Goal: Task Accomplishment & Management: Use online tool/utility

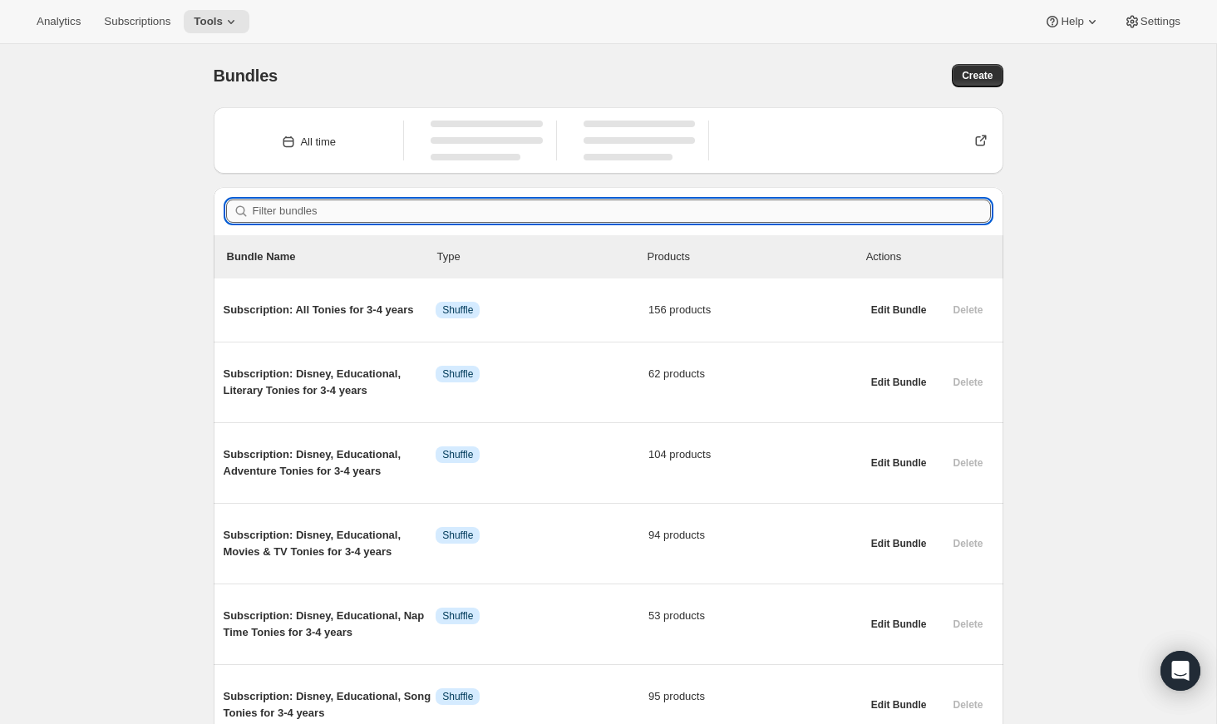
click at [555, 205] on input "Filter bundles" at bounding box center [622, 211] width 738 height 23
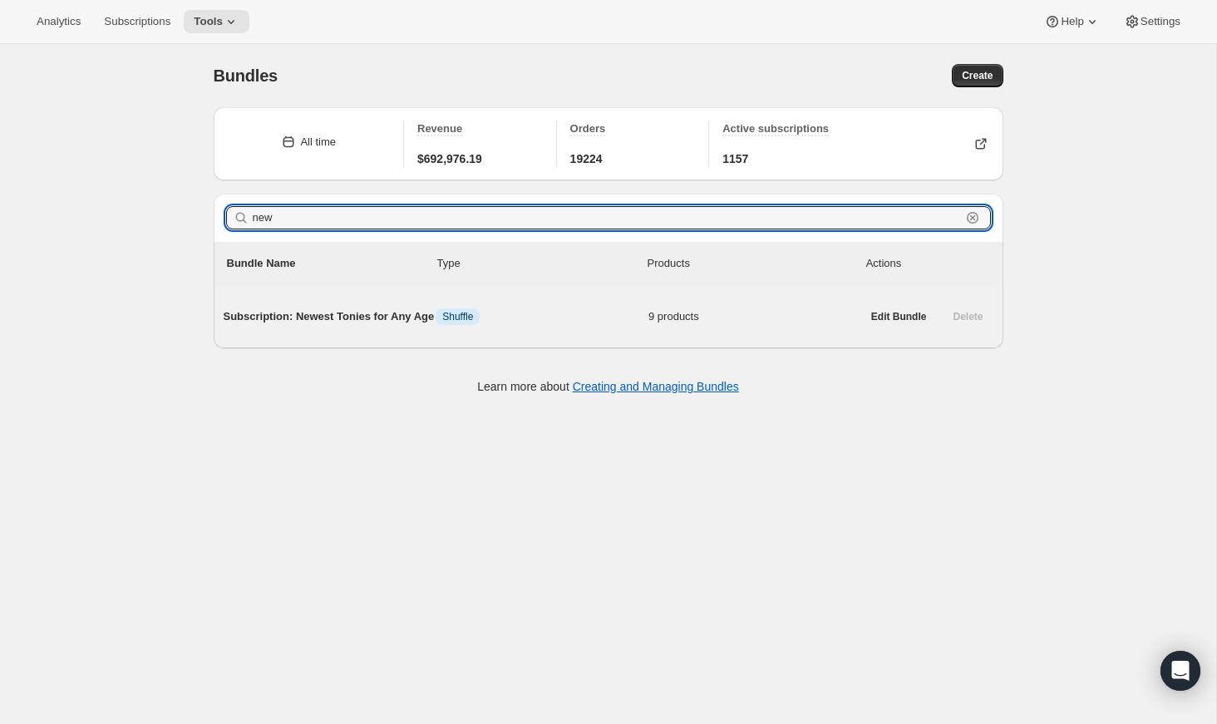
type input "new"
click at [379, 325] on span "Subscription: Newest Tonies for Any Age" at bounding box center [330, 316] width 213 height 17
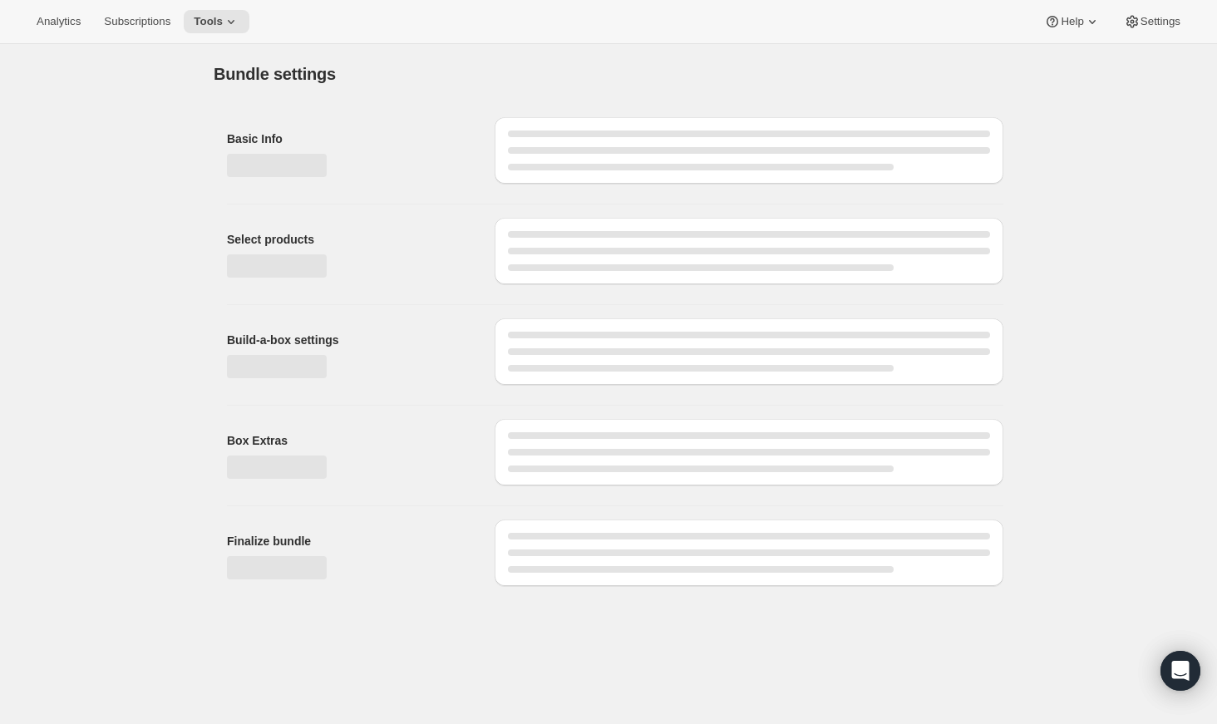
type input "Subscription: Newest Tonies for Any Age"
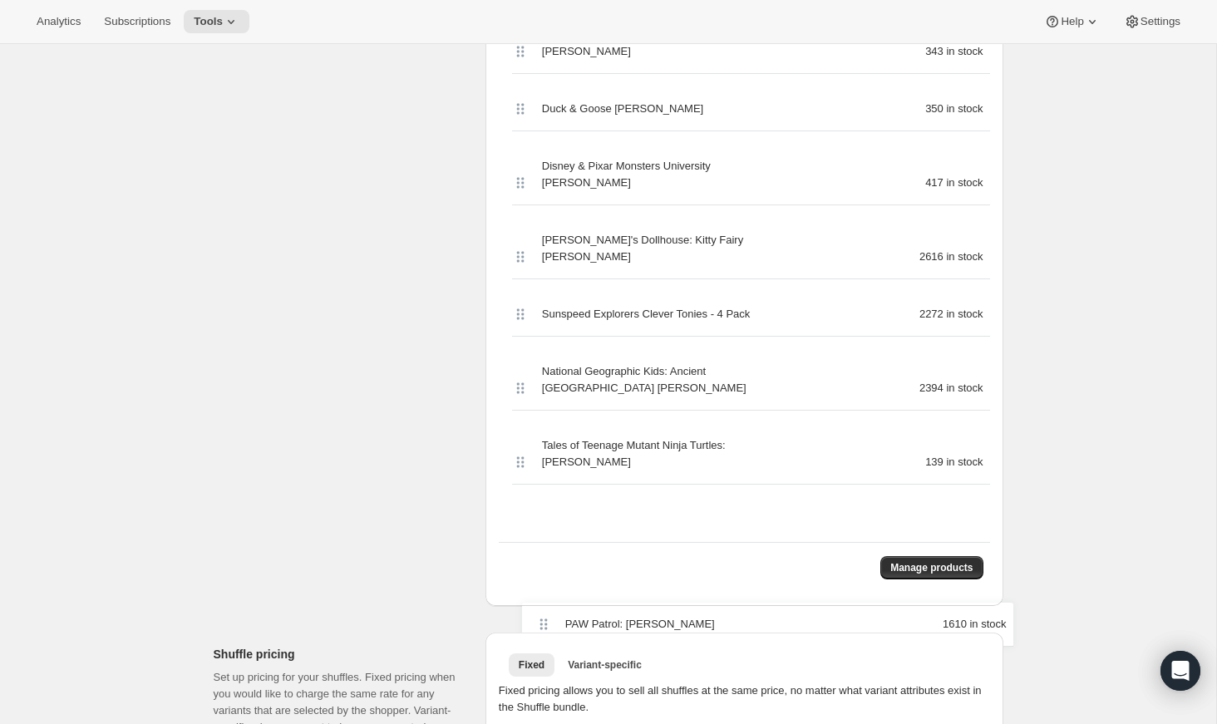
scroll to position [617, 0]
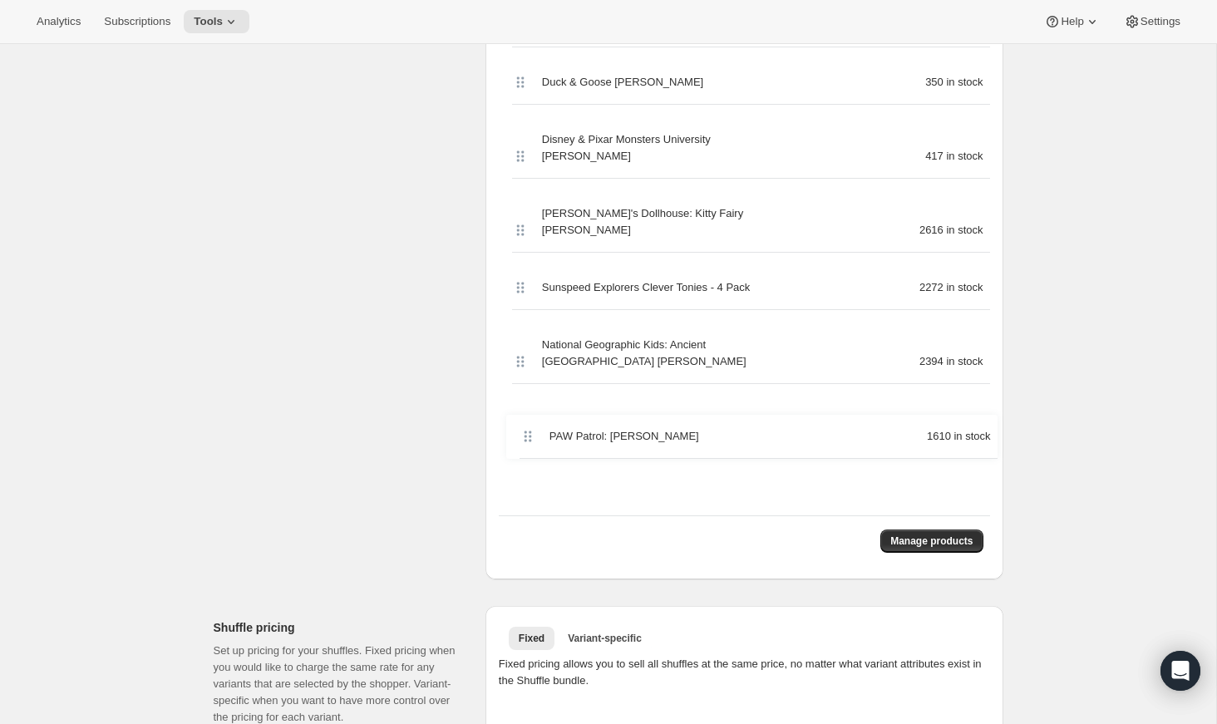
drag, startPoint x: 522, startPoint y: 117, endPoint x: 529, endPoint y: 445, distance: 327.7
click at [529, 445] on div "PAW Patrol: Ryder Tonie 1610 in stock Gabby's Dollhouse: Cakey Cat Tonie 163 in…" at bounding box center [744, 214] width 491 height 603
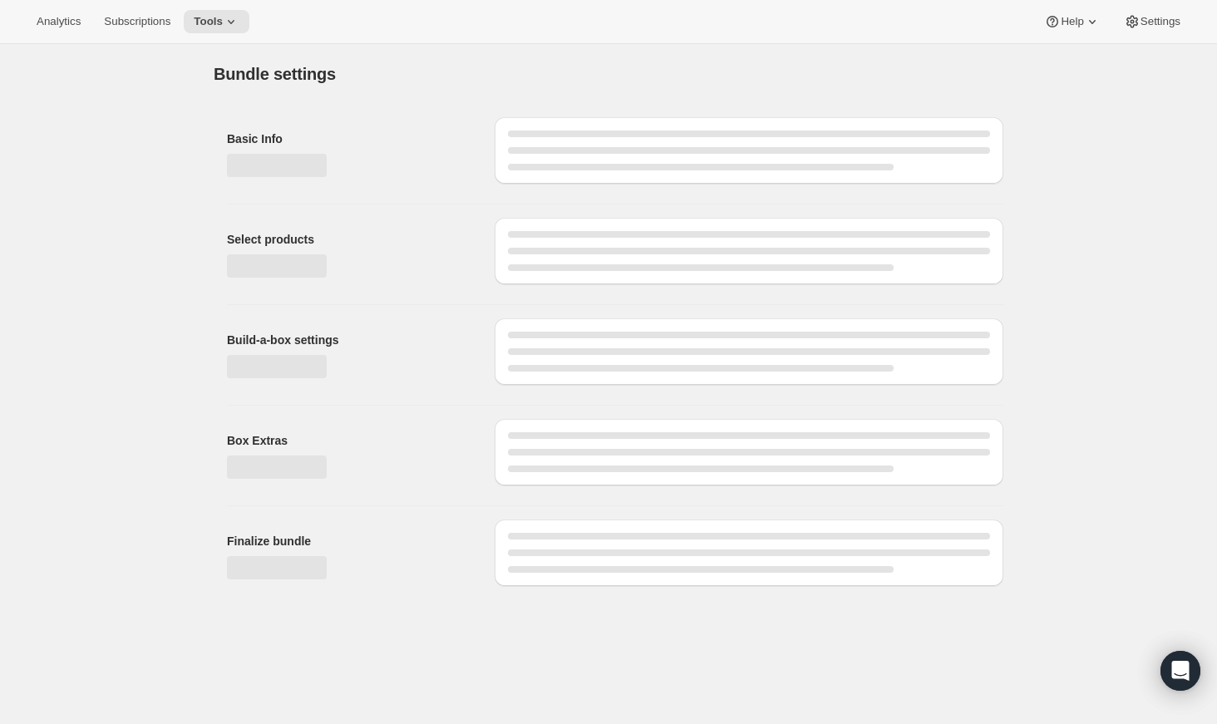
scroll to position [0, 0]
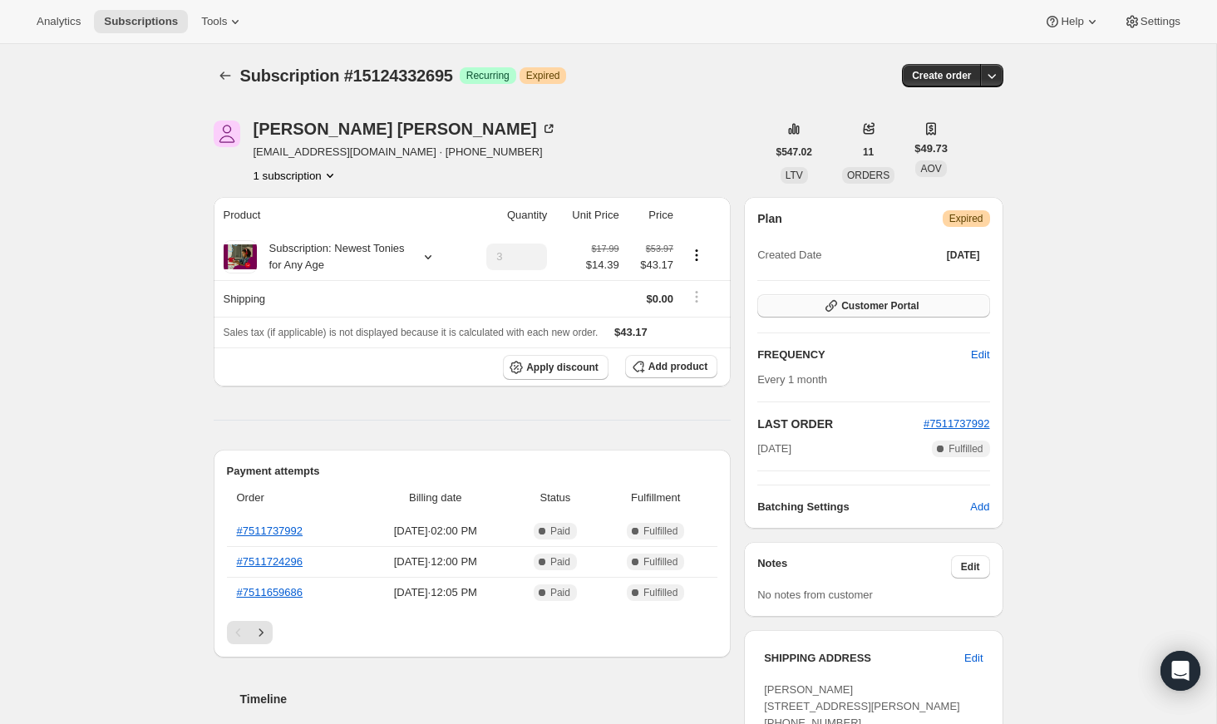
click at [807, 304] on button "Customer Portal" at bounding box center [873, 305] width 232 height 23
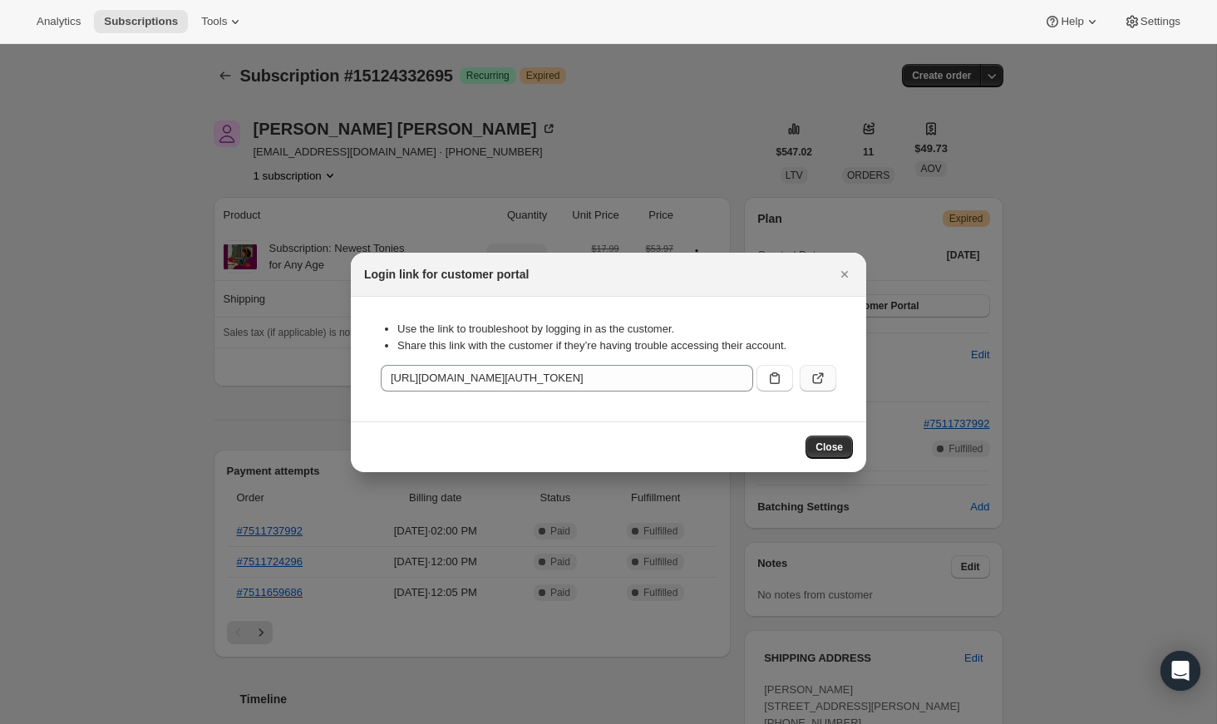
click at [820, 378] on icon ":r1e:" at bounding box center [818, 378] width 17 height 17
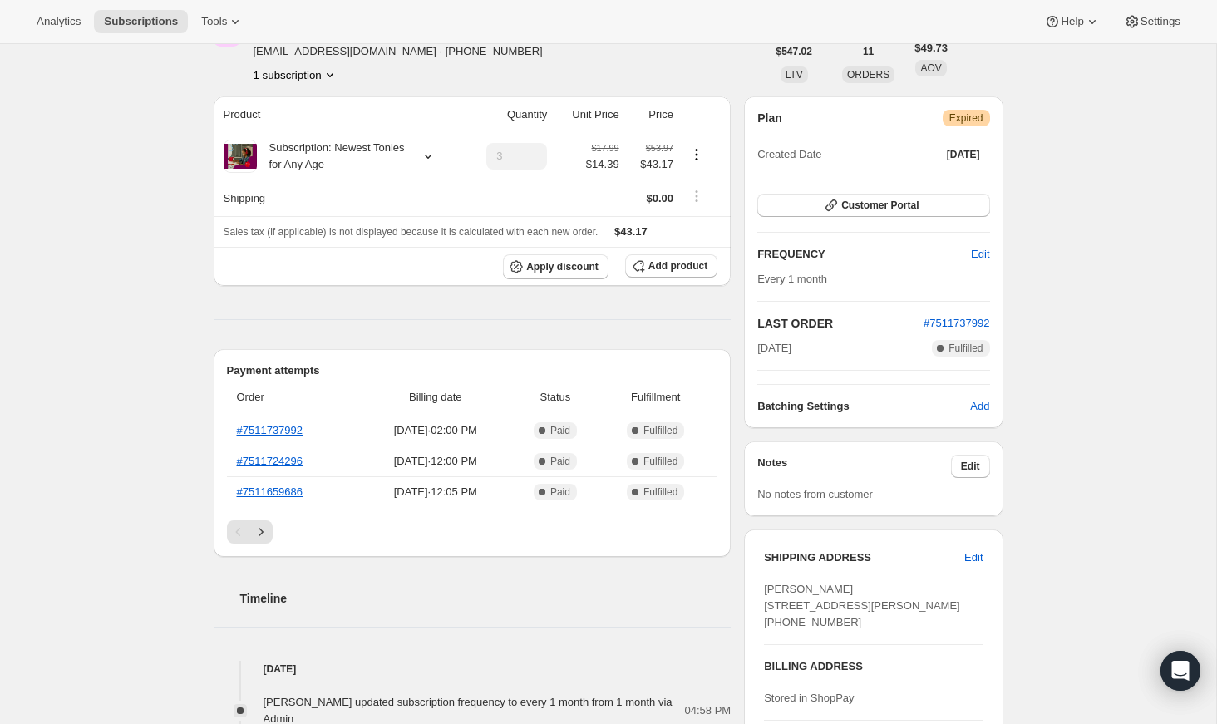
scroll to position [109, 0]
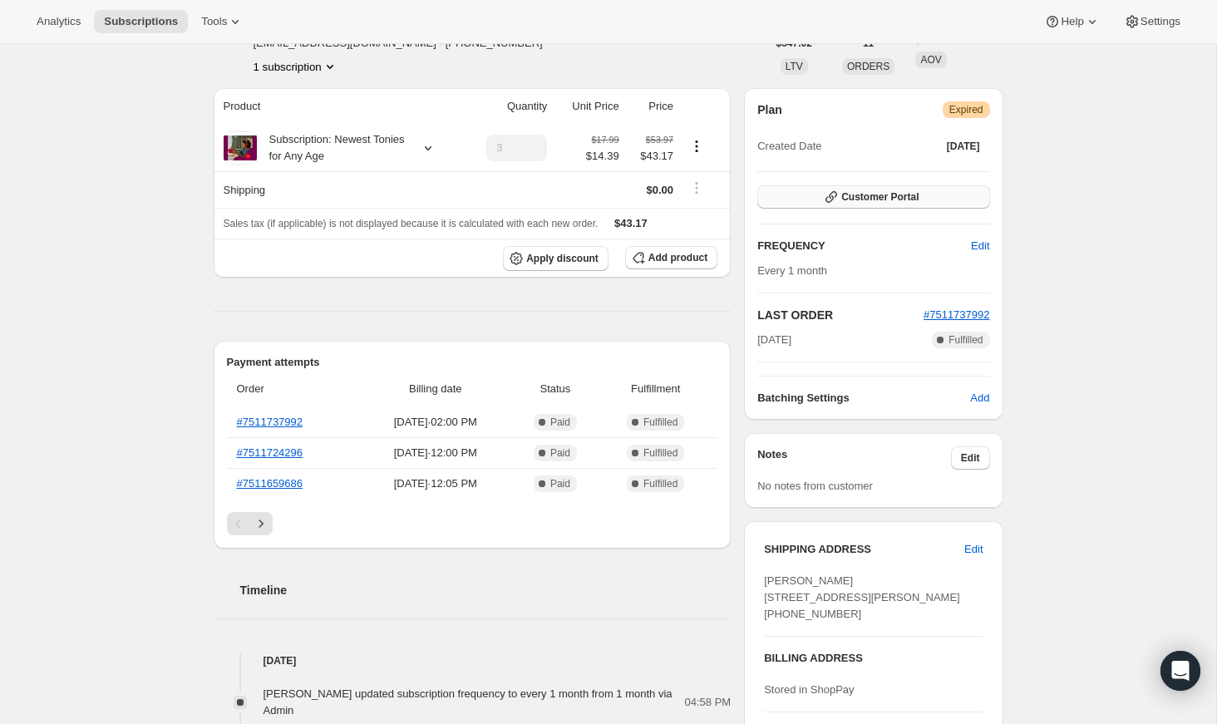
click at [866, 196] on span "Customer Portal" at bounding box center [879, 196] width 77 height 13
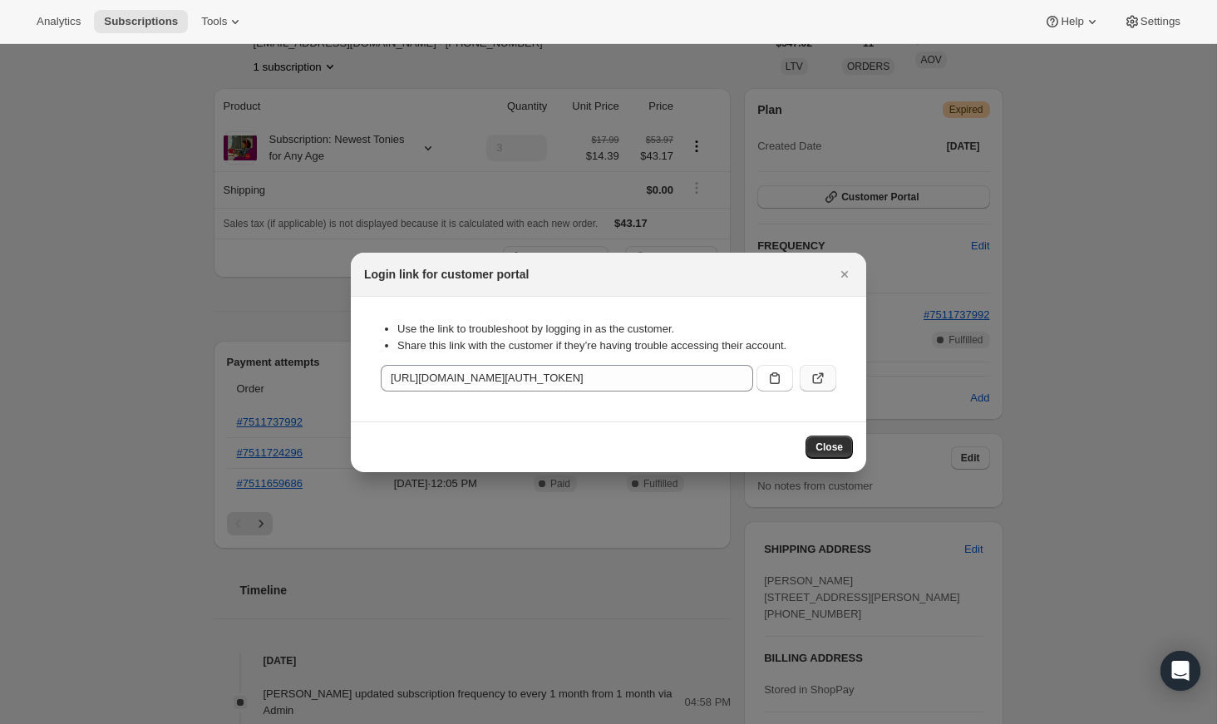
click at [822, 377] on icon ":r1e:" at bounding box center [820, 375] width 7 height 7
click at [846, 272] on icon "Close" at bounding box center [844, 274] width 17 height 17
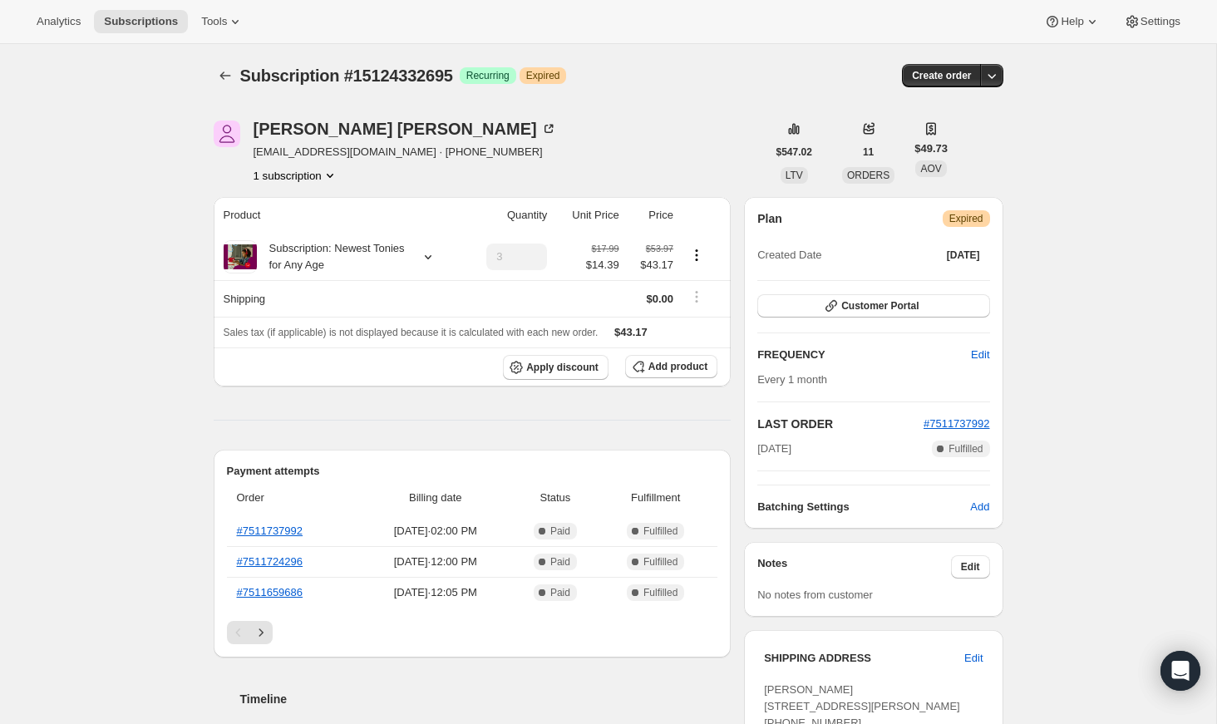
scroll to position [1, 0]
click at [693, 134] on div "Kara Adams pubgirl78@hotmail.com · +19492416558 1 subscription" at bounding box center [490, 151] width 553 height 63
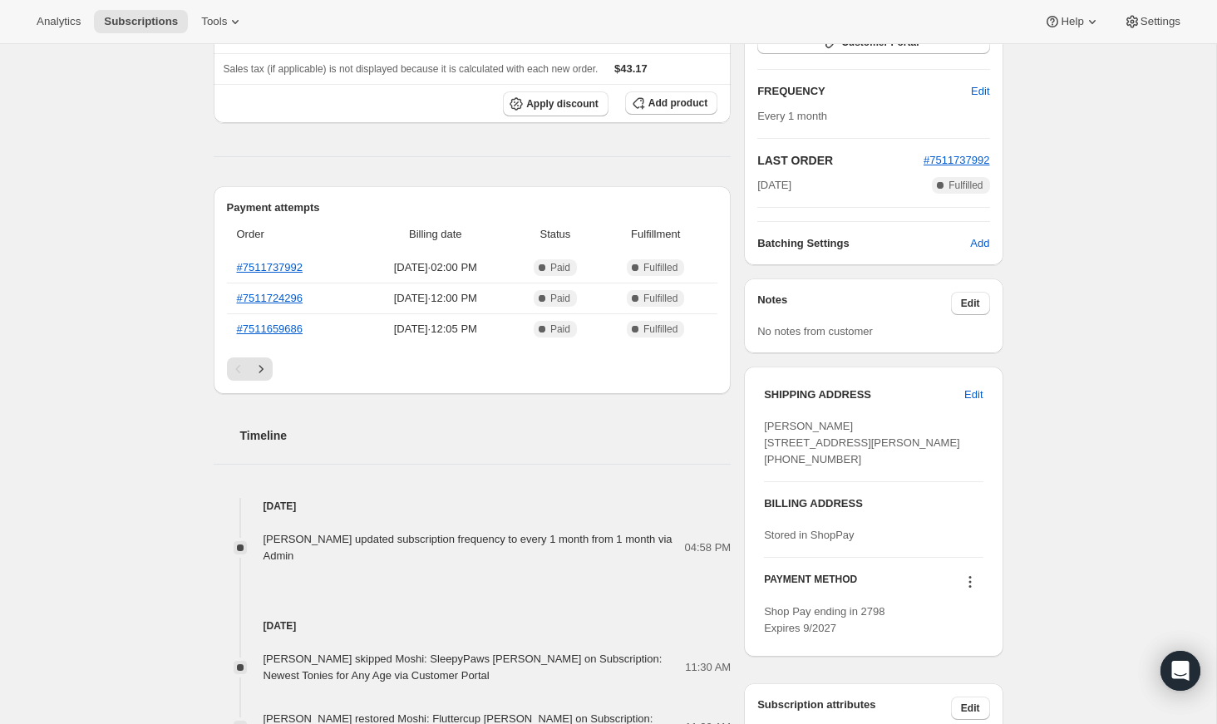
scroll to position [263, 0]
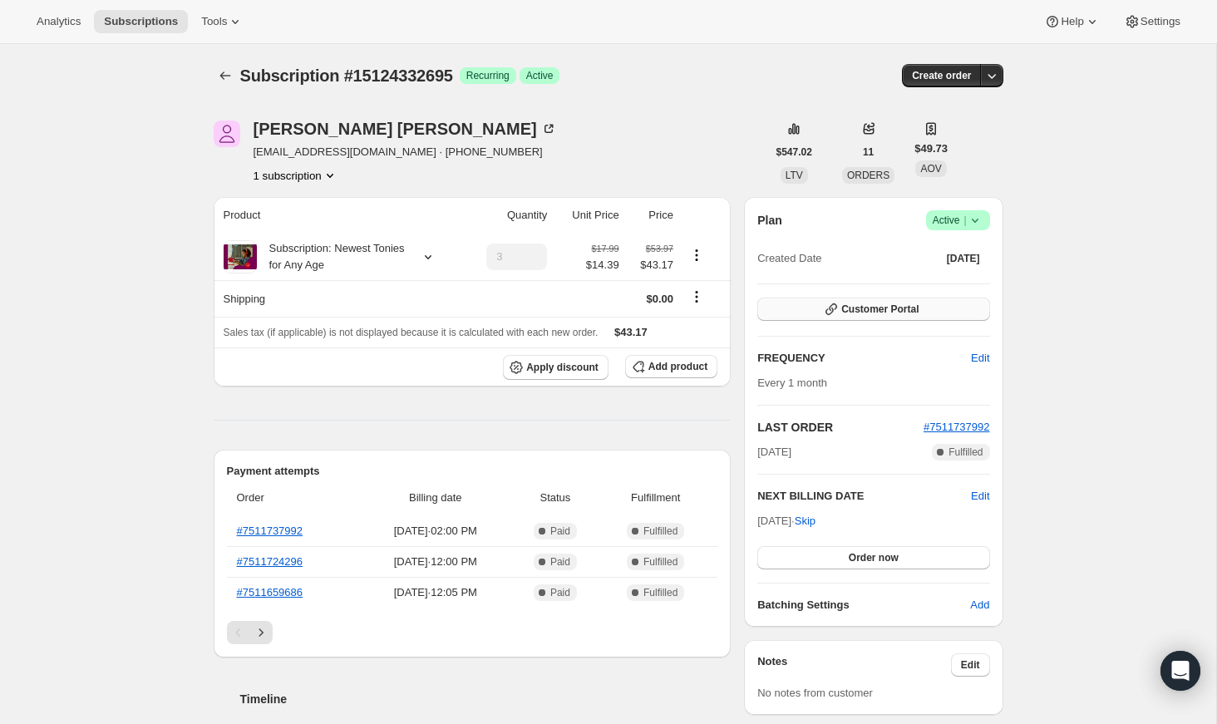
click at [856, 312] on span "Customer Portal" at bounding box center [879, 309] width 77 height 13
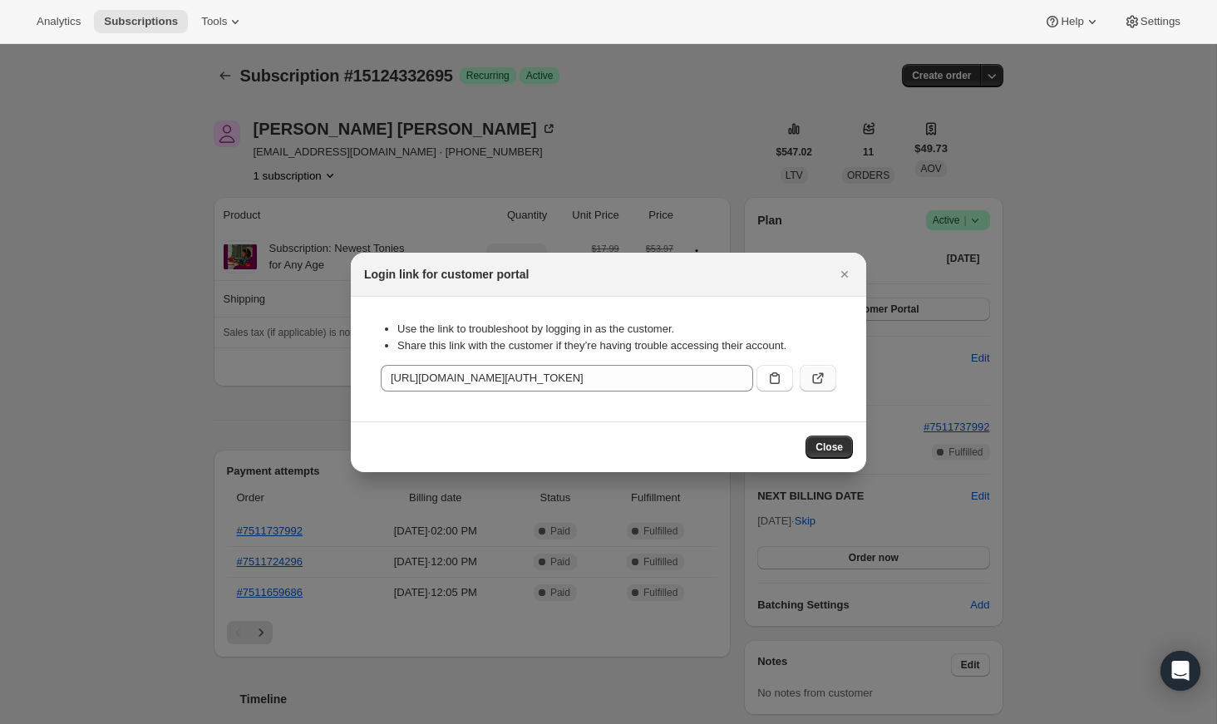
click at [821, 377] on icon ":r1j:" at bounding box center [818, 378] width 17 height 17
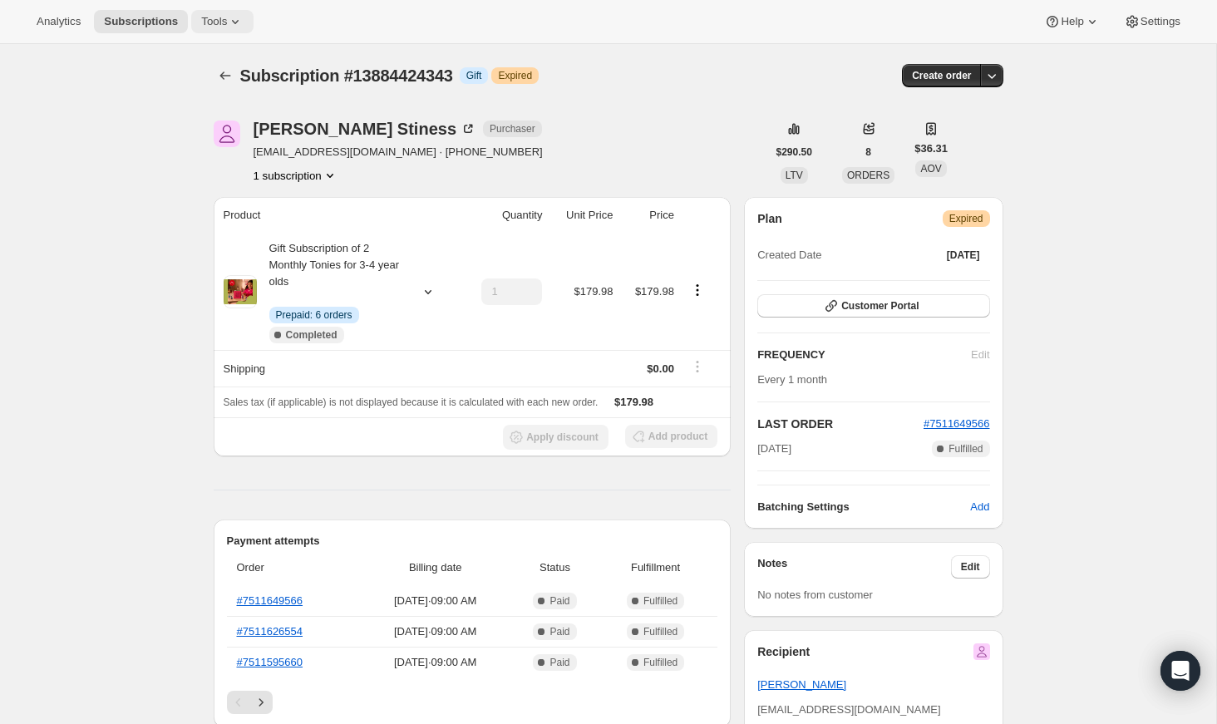
click at [209, 12] on button "Tools" at bounding box center [222, 21] width 62 height 23
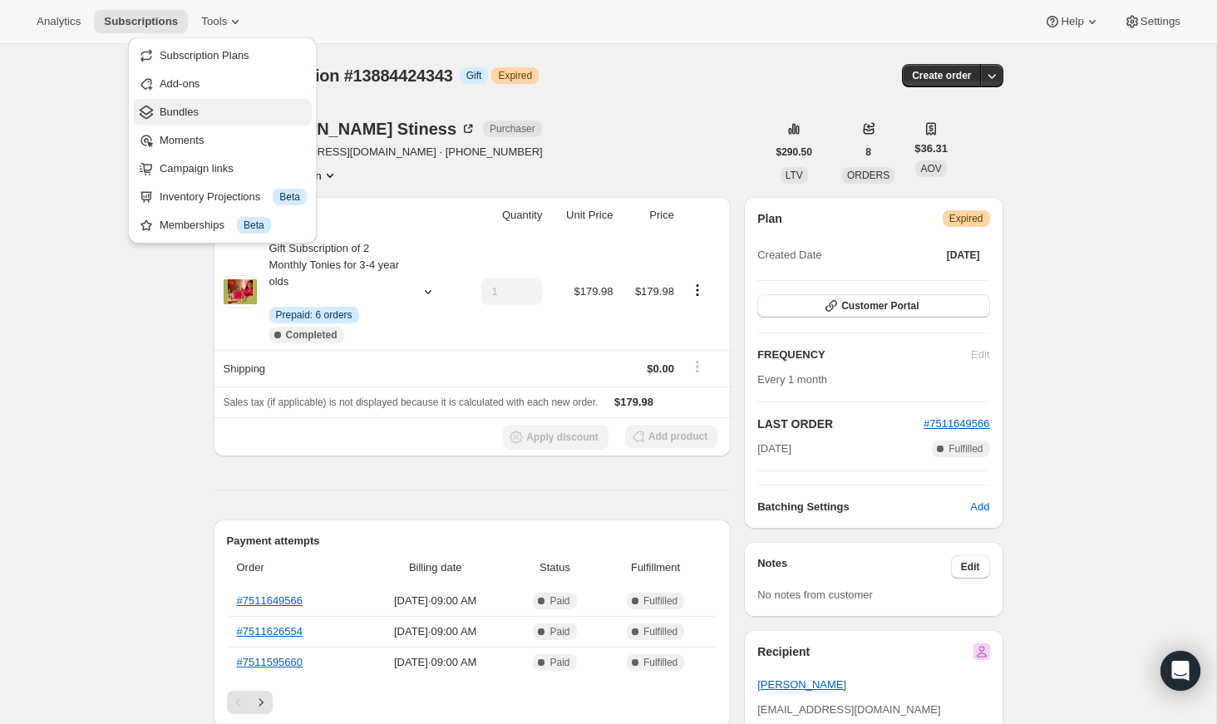
click at [221, 108] on span "Bundles" at bounding box center [233, 112] width 147 height 17
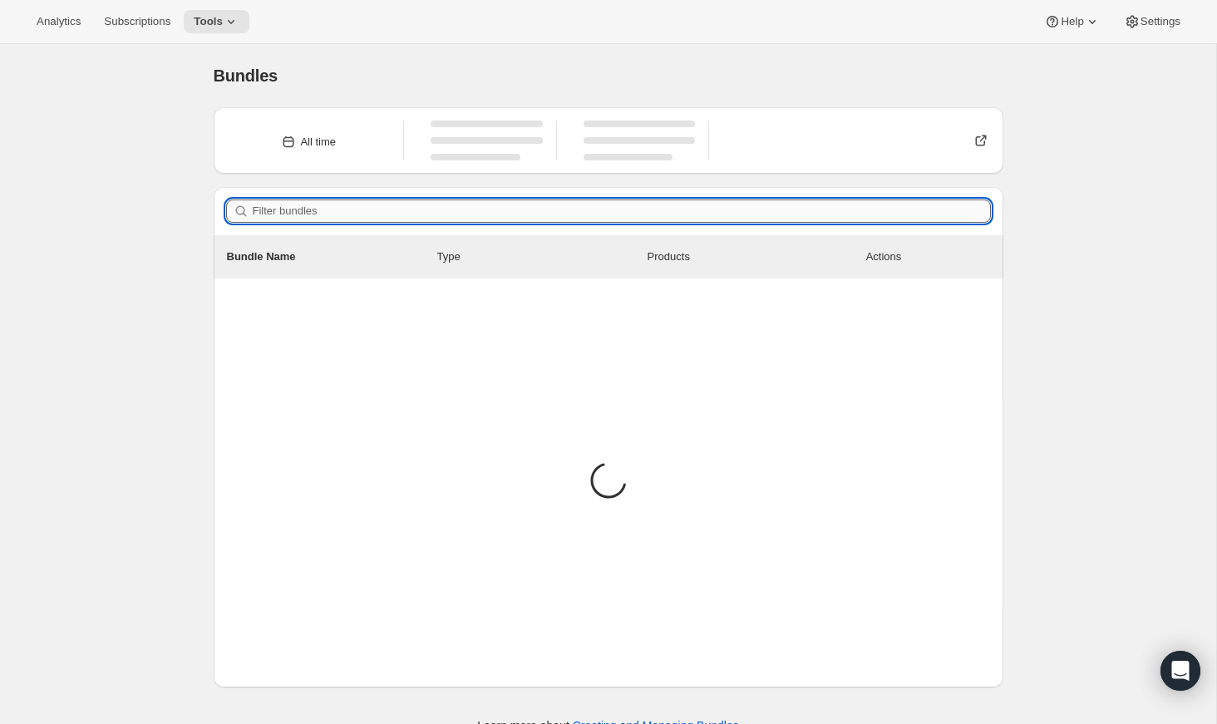
click at [555, 201] on input "Filter bundles" at bounding box center [622, 211] width 738 height 23
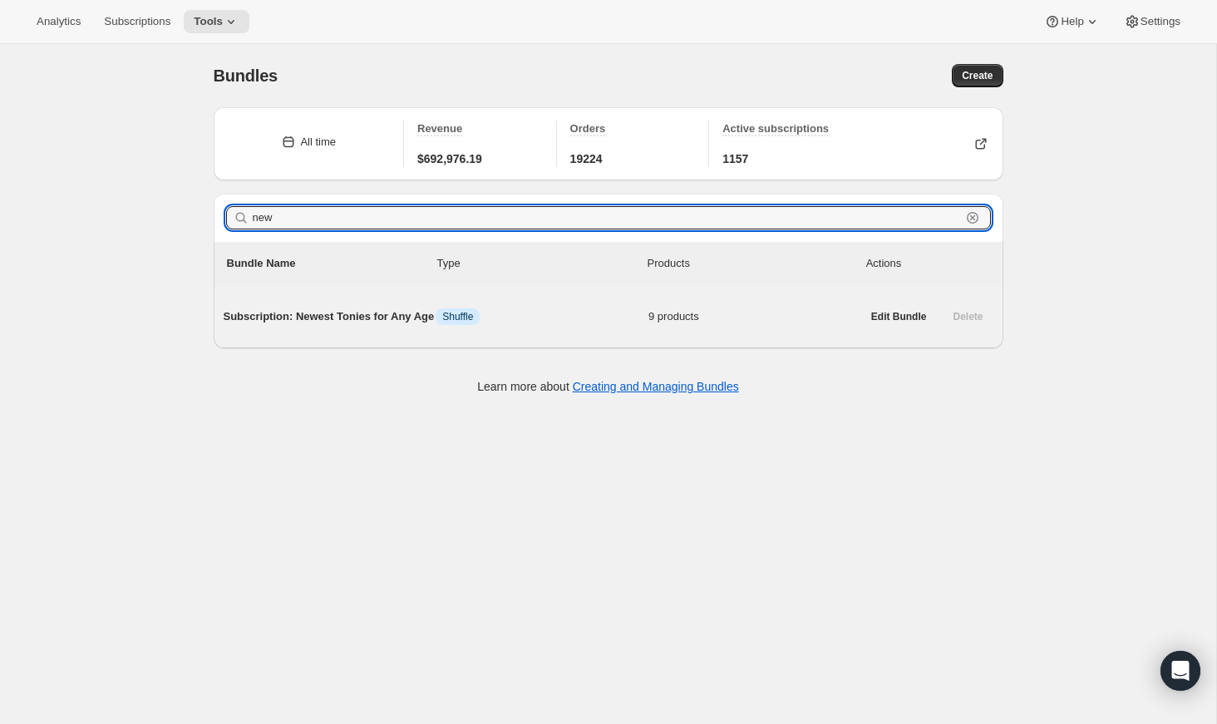
type input "new"
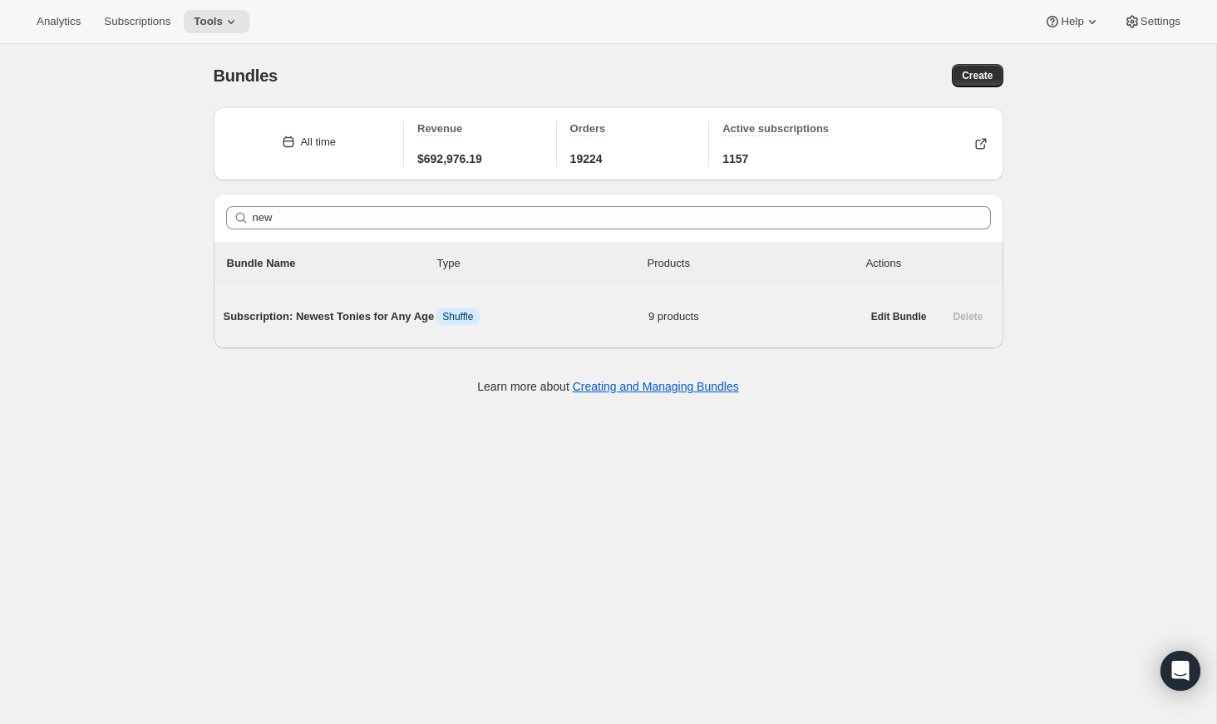
click at [407, 323] on span "Subscription: Newest Tonies for Any Age" at bounding box center [330, 316] width 213 height 17
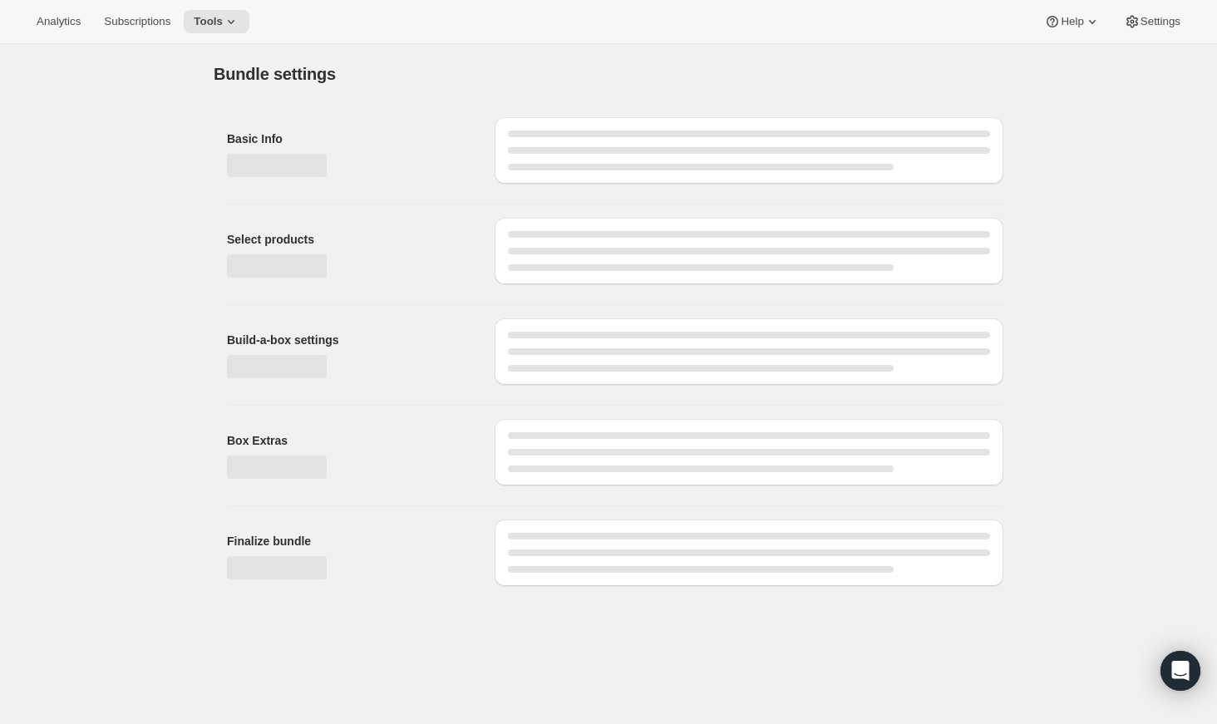
type input "Subscription: Newest Tonies for Any Age"
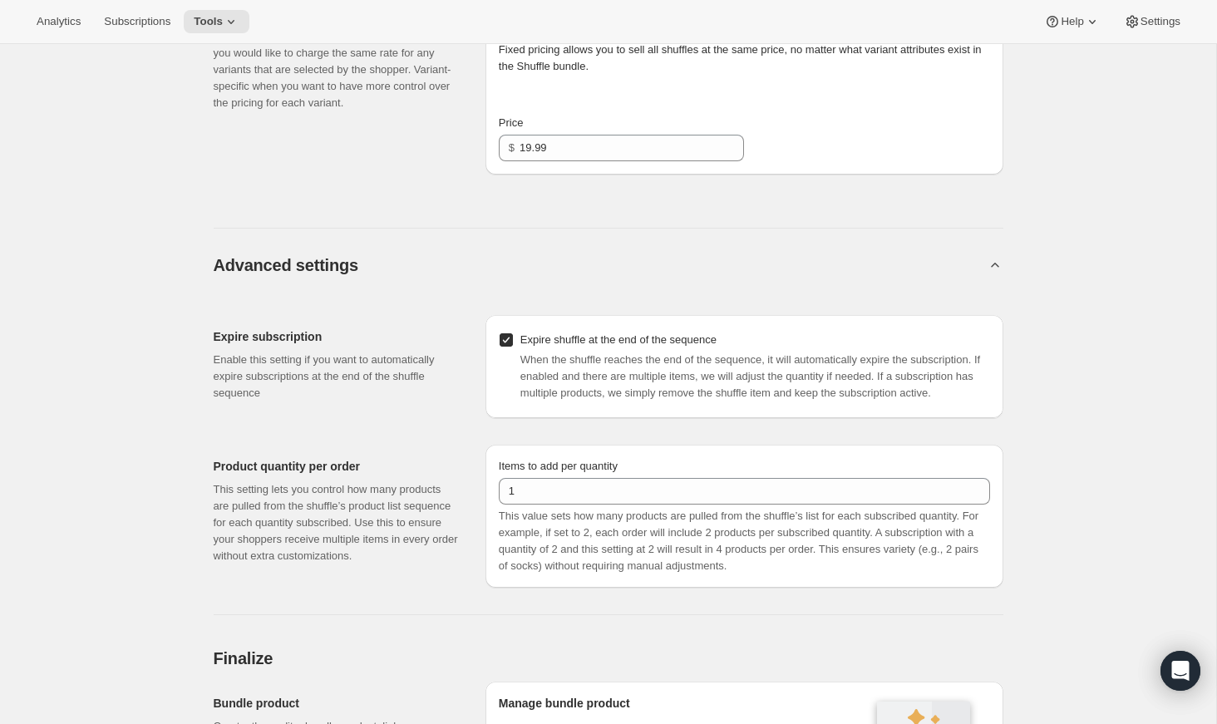
scroll to position [1195, 0]
